Goal: Transaction & Acquisition: Purchase product/service

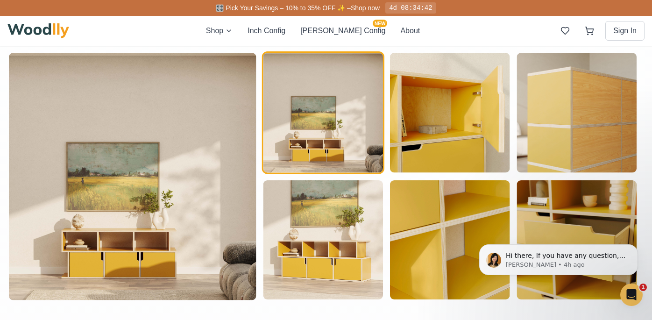
scroll to position [493, 3]
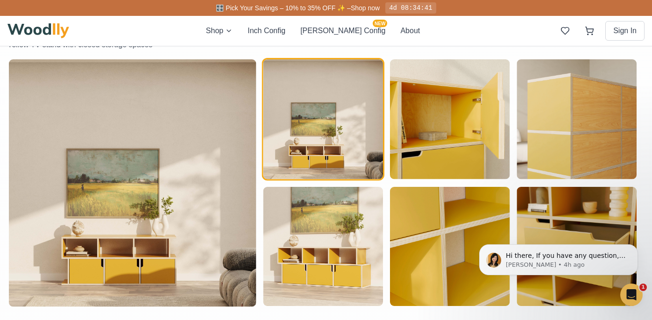
click at [162, 190] on img at bounding box center [132, 182] width 247 height 247
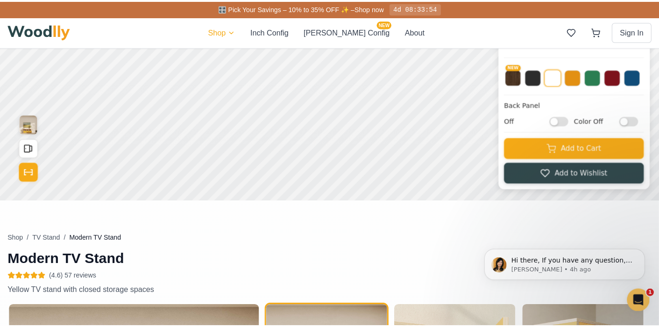
scroll to position [253, 0]
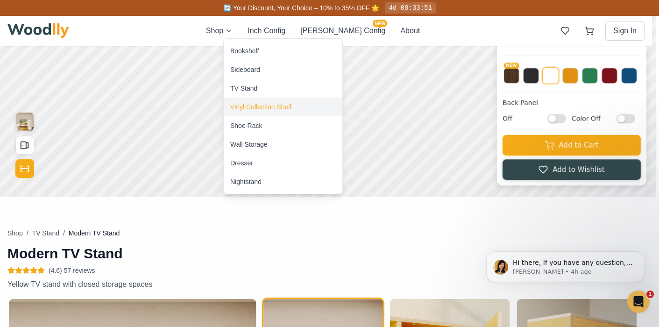
click at [242, 109] on div "Vinyl Collection Shelf" at bounding box center [260, 106] width 61 height 9
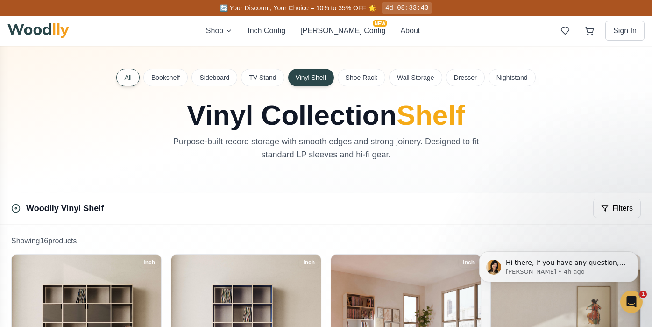
click at [116, 78] on button "All" at bounding box center [127, 78] width 23 height 18
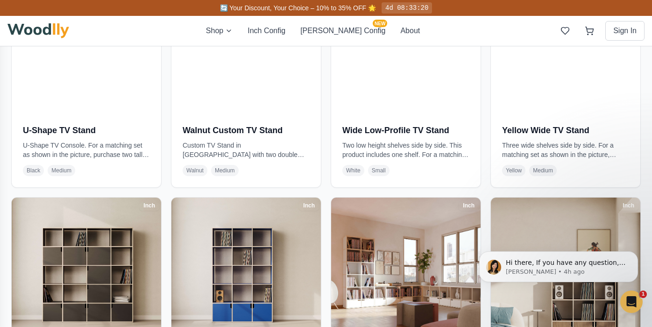
scroll to position [1650, 0]
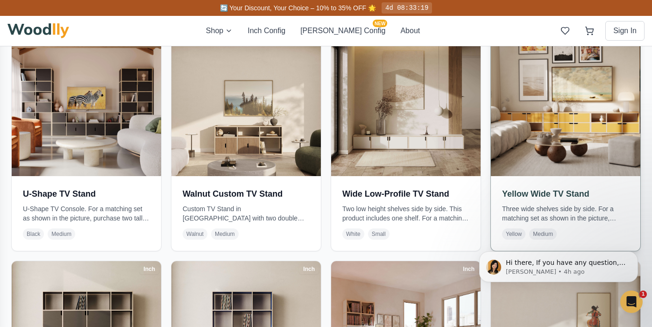
click at [581, 106] on img at bounding box center [565, 101] width 157 height 157
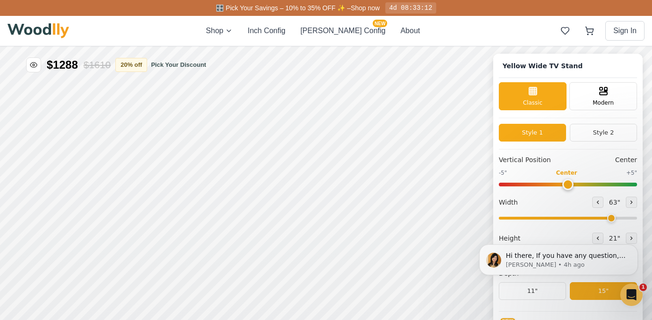
type input "63"
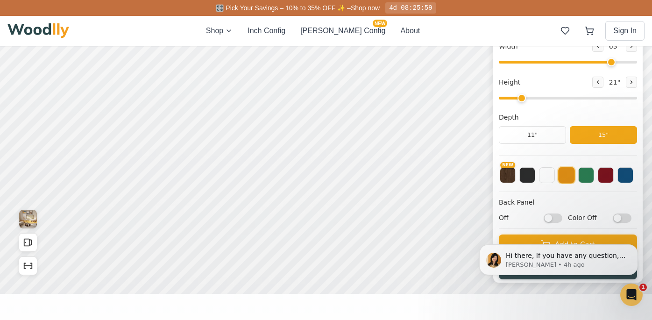
scroll to position [53, 0]
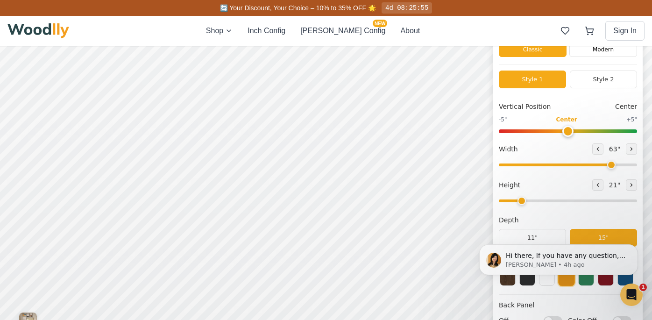
click at [526, 202] on input "range" at bounding box center [568, 200] width 138 height 3
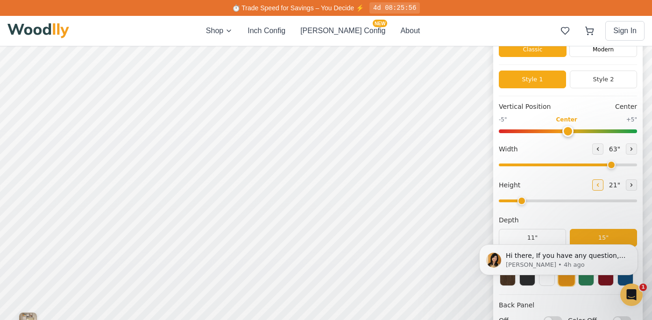
click at [599, 185] on icon at bounding box center [597, 185] width 1 height 3
click at [633, 185] on icon at bounding box center [632, 185] width 6 height 6
type input "2"
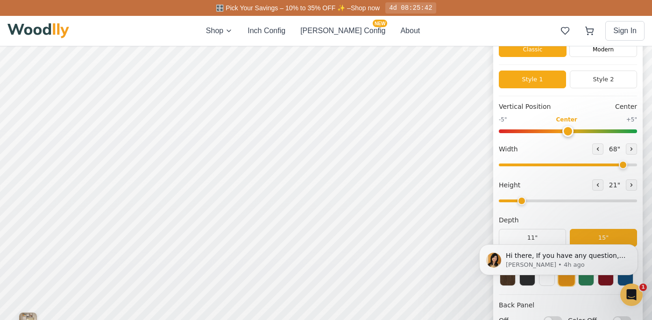
type input "68"
click at [627, 164] on input "range" at bounding box center [568, 164] width 138 height 3
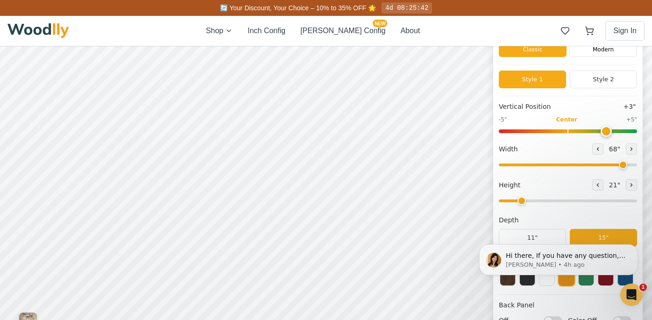
click at [606, 132] on input "range" at bounding box center [568, 131] width 138 height 4
click at [624, 132] on input "range" at bounding box center [568, 131] width 138 height 4
drag, startPoint x: 633, startPoint y: 129, endPoint x: 639, endPoint y: 129, distance: 6.5
click at [637, 129] on input "range" at bounding box center [568, 131] width 138 height 4
click at [574, 133] on input "range" at bounding box center [568, 131] width 138 height 4
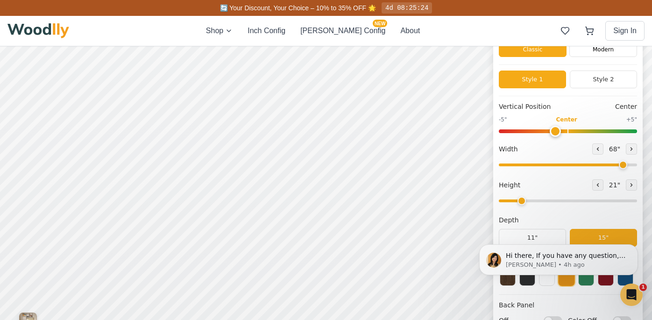
click at [559, 131] on input "range" at bounding box center [568, 131] width 138 height 4
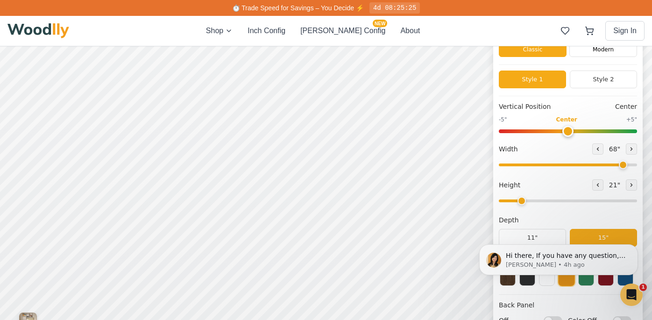
drag, startPoint x: 565, startPoint y: 131, endPoint x: 574, endPoint y: 131, distance: 9.3
type input "0"
click at [574, 131] on input "range" at bounding box center [568, 131] width 138 height 4
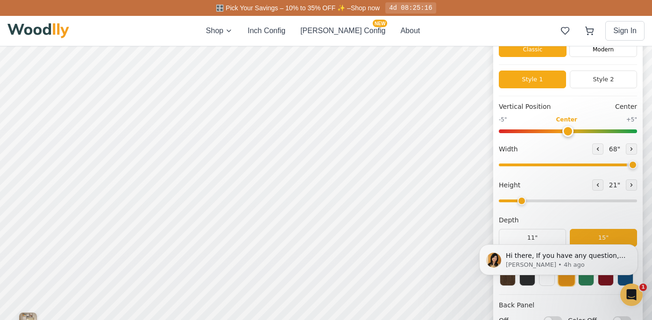
type input "72"
click at [637, 166] on input "range" at bounding box center [568, 164] width 138 height 3
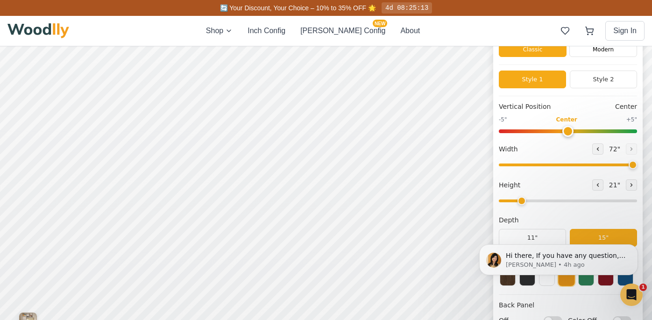
scroll to position [109, 0]
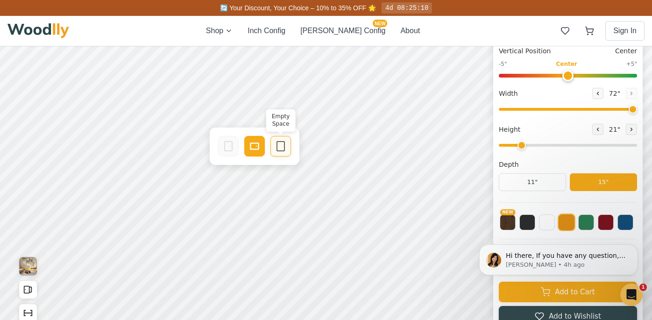
click at [278, 145] on icon at bounding box center [280, 146] width 11 height 11
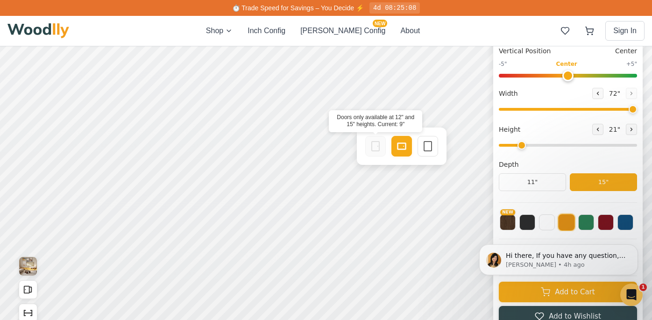
click at [372, 144] on rect at bounding box center [375, 146] width 7 height 9
click at [402, 146] on icon at bounding box center [401, 146] width 11 height 11
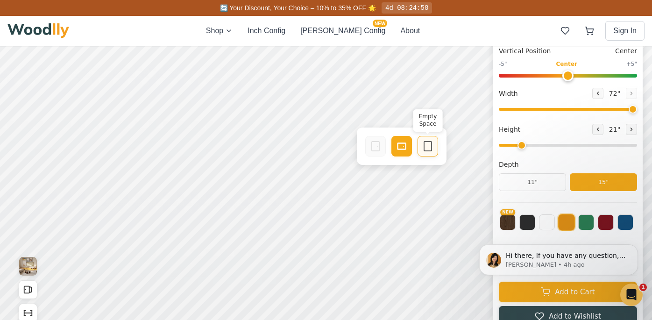
click at [425, 147] on icon at bounding box center [427, 146] width 11 height 11
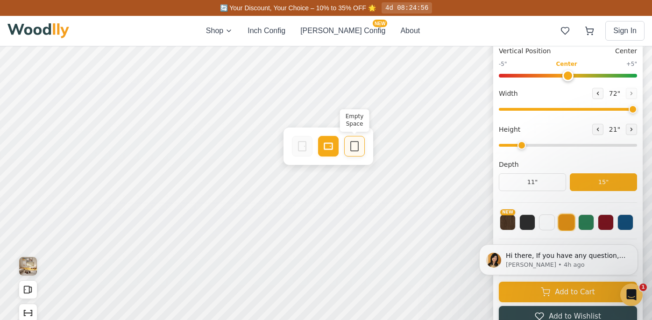
click at [352, 143] on icon at bounding box center [354, 146] width 11 height 11
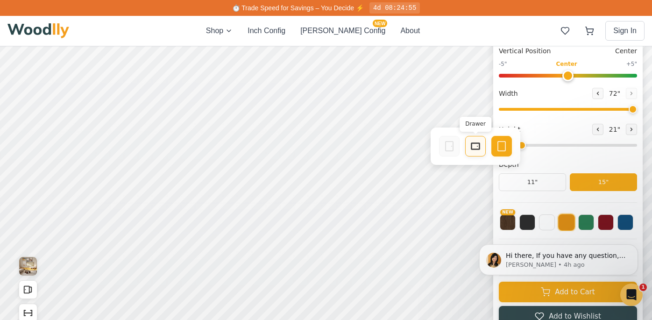
click at [483, 144] on div "Drawer" at bounding box center [475, 146] width 21 height 21
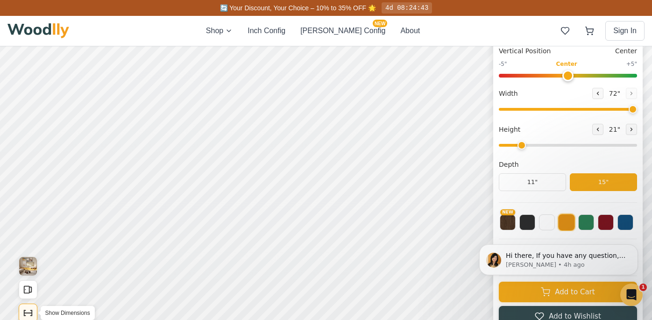
click at [27, 309] on icon "Show Dimensions" at bounding box center [28, 313] width 10 height 10
click at [524, 74] on input "range" at bounding box center [568, 76] width 138 height 4
click at [529, 75] on input "range" at bounding box center [568, 76] width 138 height 4
type input "-3"
click at [532, 75] on input "range" at bounding box center [568, 76] width 138 height 4
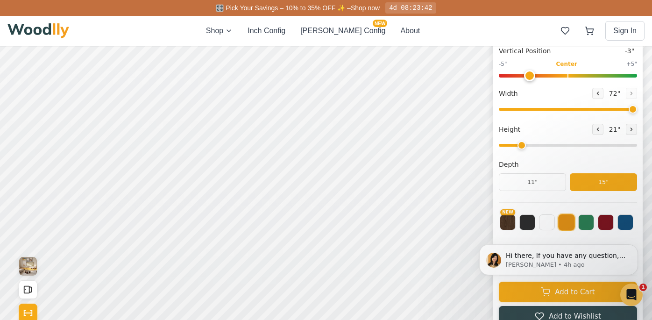
click at [623, 226] on html "Hi there, If you have any question, we are right here for you. 😊 [PERSON_NAME] …" at bounding box center [558, 260] width 187 height 70
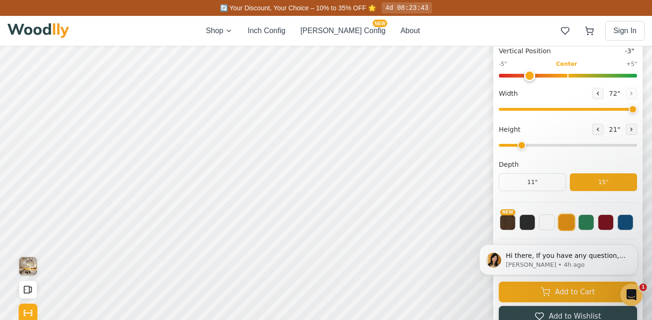
click at [546, 225] on html "Hi there, If you have any question, we are right here for you. 😊 [PERSON_NAME] …" at bounding box center [558, 260] width 187 height 70
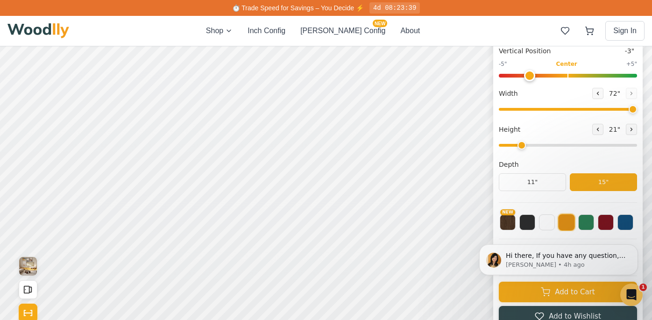
click at [616, 127] on span "21 "" at bounding box center [614, 129] width 15 height 10
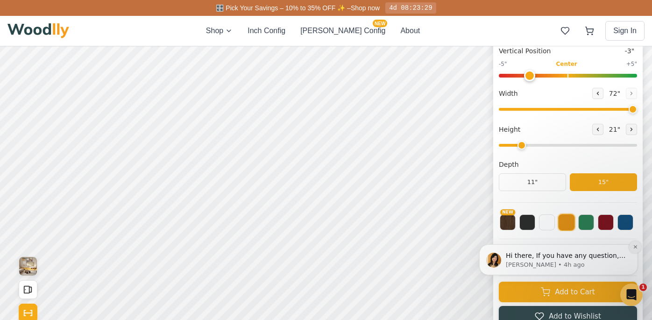
click at [632, 248] on button "Dismiss notification" at bounding box center [635, 247] width 12 height 12
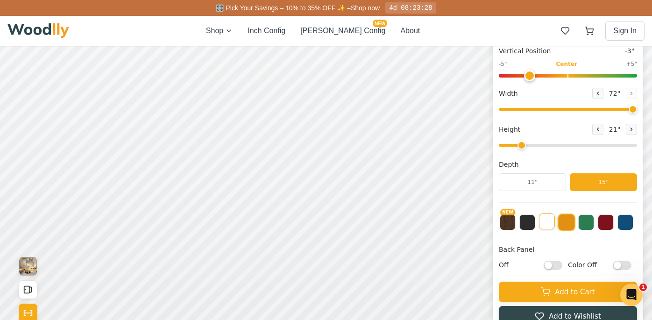
click at [550, 224] on button at bounding box center [547, 221] width 16 height 16
